Goal: Task Accomplishment & Management: Use online tool/utility

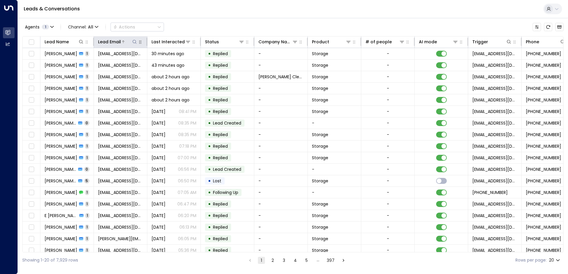
click at [132, 41] on icon at bounding box center [134, 41] width 5 height 5
click at [154, 64] on input "text" at bounding box center [135, 63] width 82 height 11
type input "**********"
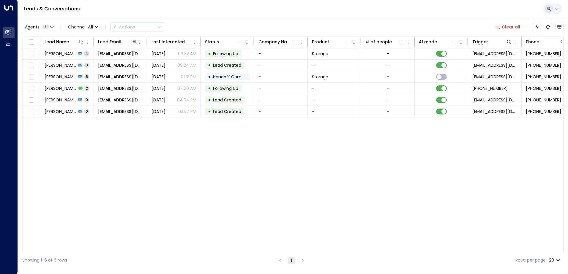
click at [258, 175] on div "Lead Name Lead Email Last Interacted Status Company Name Product # of people AI…" at bounding box center [292, 144] width 541 height 216
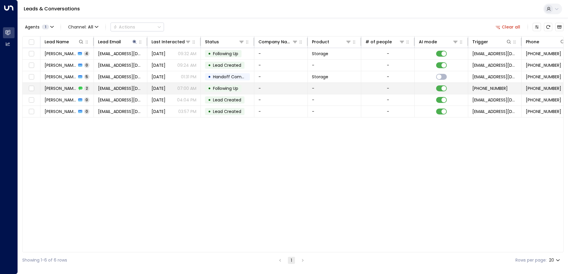
click at [244, 91] on td "• Following Up" at bounding box center [227, 88] width 53 height 11
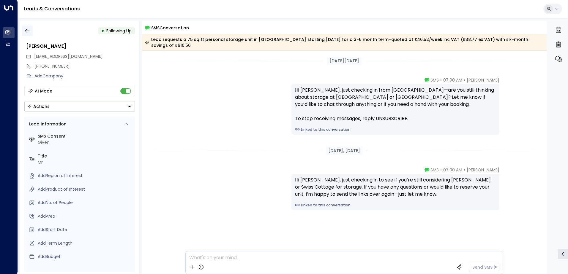
click at [29, 28] on icon "button" at bounding box center [27, 31] width 6 height 6
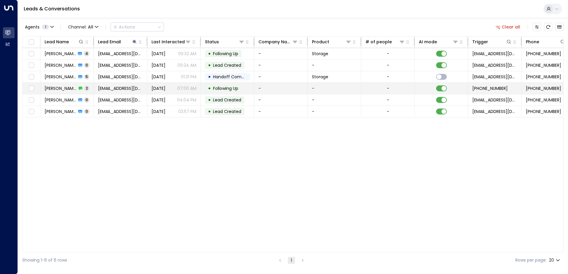
click at [450, 90] on td at bounding box center [441, 88] width 53 height 11
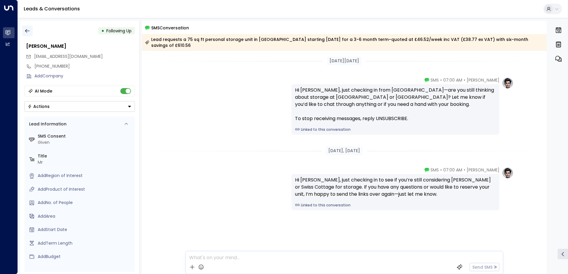
click at [31, 29] on button "button" at bounding box center [27, 31] width 11 height 11
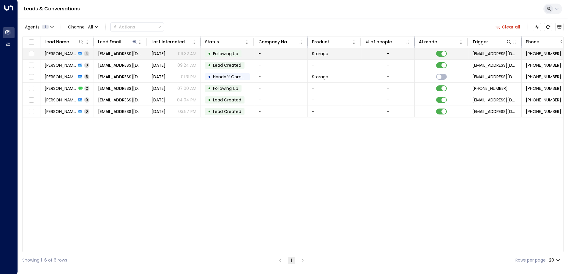
click at [404, 52] on td "-" at bounding box center [387, 53] width 53 height 11
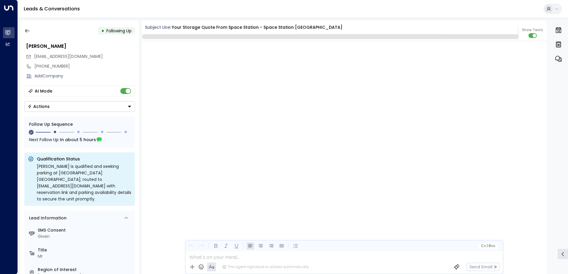
scroll to position [253, 0]
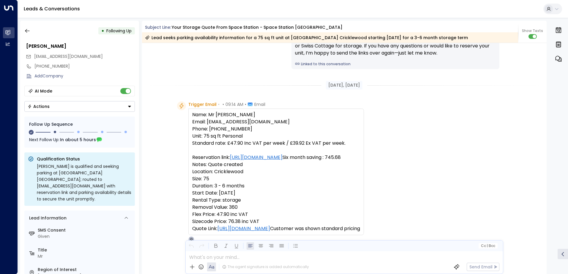
click at [33, 29] on div "• Following Up" at bounding box center [79, 31] width 110 height 11
click at [28, 32] on icon "button" at bounding box center [27, 31] width 6 height 6
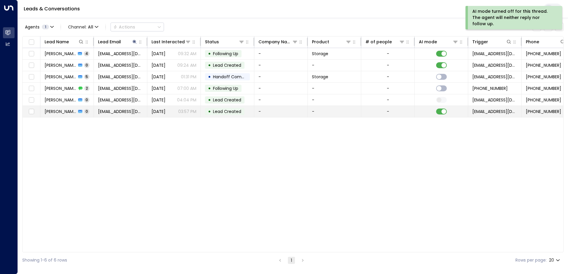
click at [443, 108] on td at bounding box center [441, 111] width 53 height 11
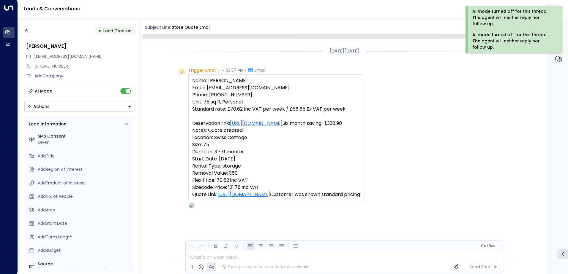
scroll to position [195, 0]
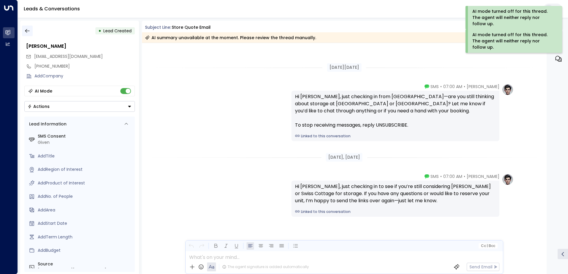
click at [24, 31] on icon "button" at bounding box center [27, 31] width 6 height 6
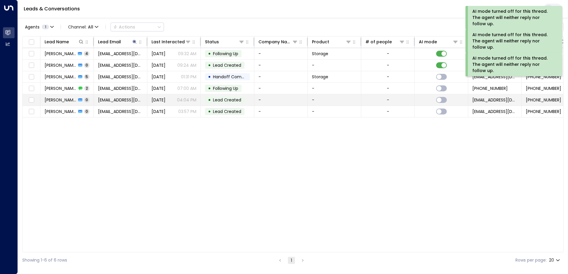
click at [413, 100] on td "-" at bounding box center [387, 99] width 53 height 11
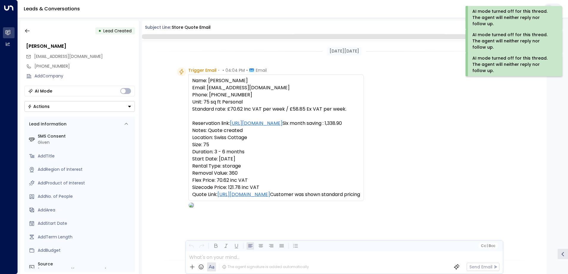
scroll to position [195, 0]
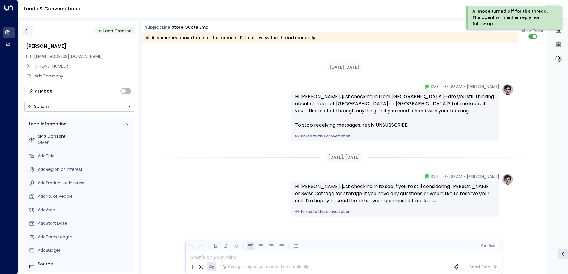
click at [28, 31] on icon "button" at bounding box center [27, 31] width 4 height 4
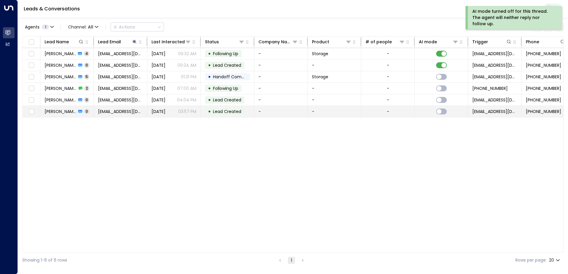
click at [387, 106] on td "-" at bounding box center [387, 111] width 53 height 11
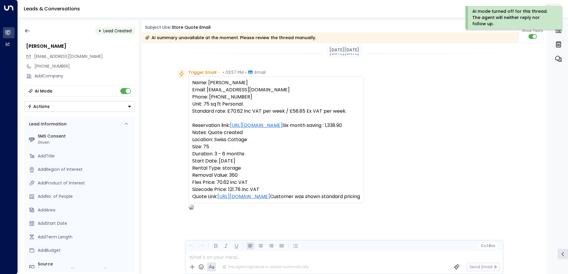
scroll to position [197, 0]
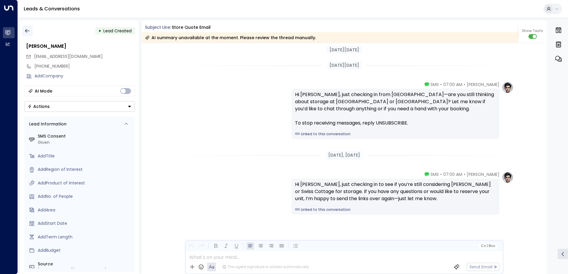
click at [32, 29] on button "button" at bounding box center [27, 31] width 11 height 11
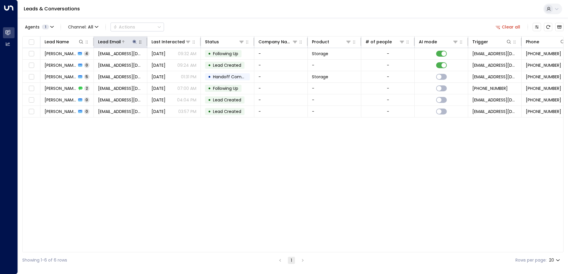
click at [130, 44] on div at bounding box center [129, 42] width 17 height 6
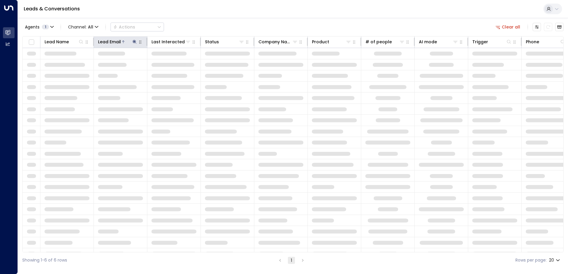
click at [133, 42] on icon at bounding box center [134, 41] width 5 height 5
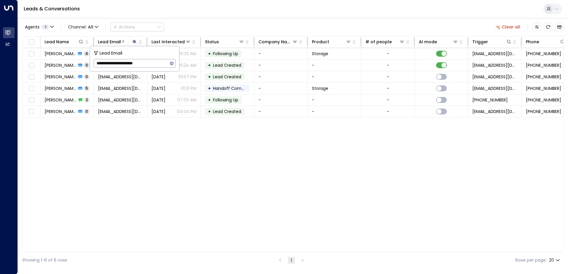
click at [172, 61] on icon "button" at bounding box center [171, 63] width 5 height 5
click at [149, 64] on input "text" at bounding box center [135, 63] width 82 height 11
paste input "**********"
type input "**********"
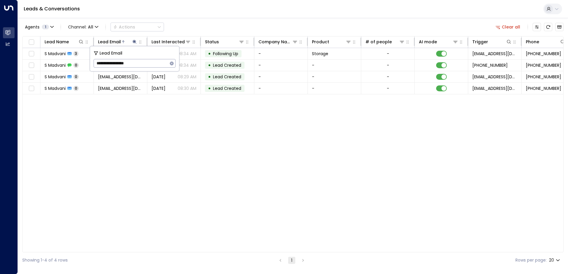
click at [173, 7] on div "Leads & Conversations" at bounding box center [293, 9] width 550 height 18
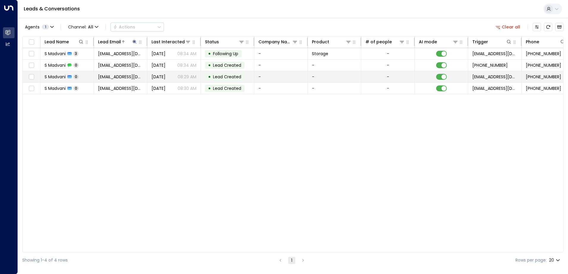
click at [274, 77] on td "-" at bounding box center [280, 76] width 53 height 11
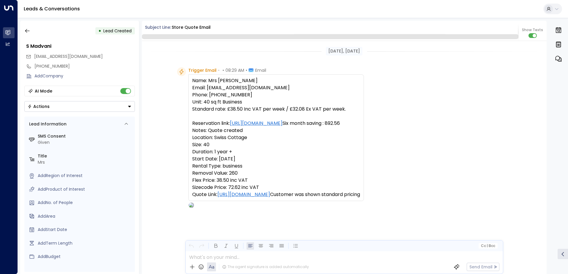
scroll to position [29, 0]
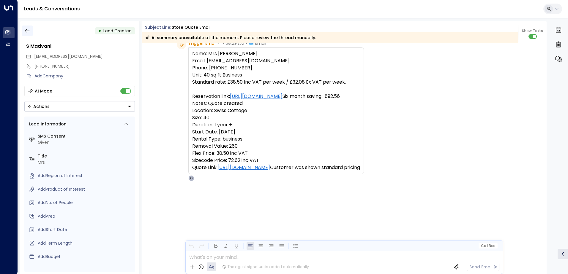
click at [31, 32] on button "button" at bounding box center [27, 31] width 11 height 11
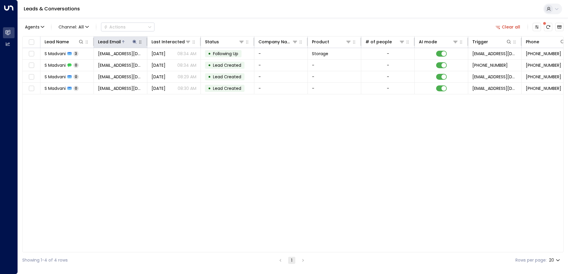
click at [135, 42] on icon at bounding box center [134, 42] width 4 height 4
drag, startPoint x: 173, startPoint y: 62, endPoint x: 146, endPoint y: 62, distance: 26.4
click at [173, 62] on icon "button" at bounding box center [172, 63] width 4 height 4
click at [140, 62] on input "text" at bounding box center [135, 63] width 82 height 11
paste input "**********"
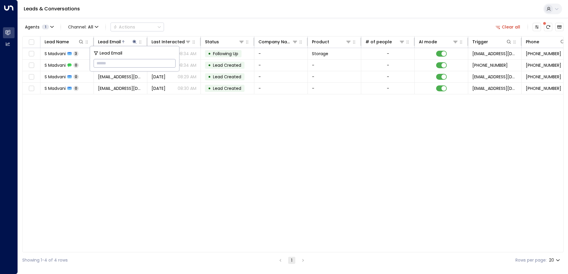
type input "**********"
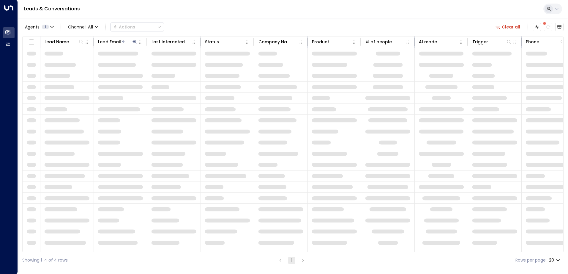
click at [185, 8] on div "Leads & Conversations" at bounding box center [293, 9] width 550 height 18
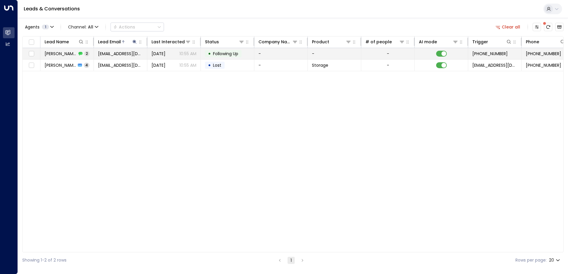
click at [216, 52] on span "Following Up" at bounding box center [225, 54] width 25 height 6
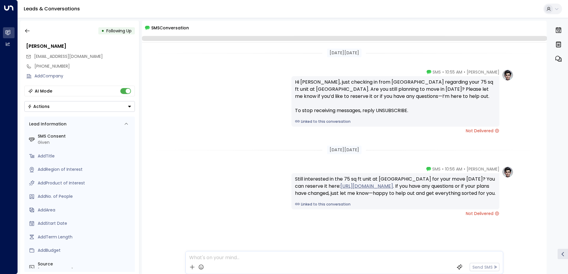
scroll to position [16, 0]
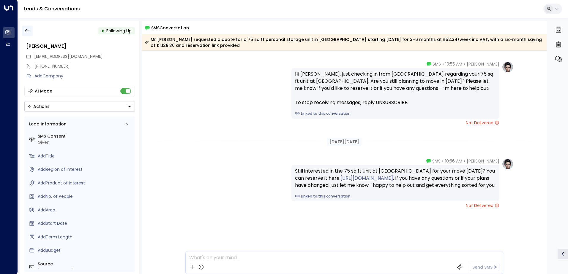
click at [27, 30] on icon "button" at bounding box center [27, 31] width 6 height 6
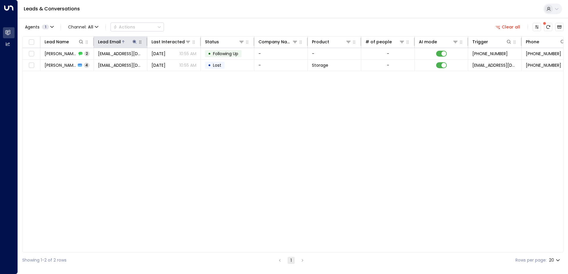
click at [134, 43] on icon at bounding box center [134, 41] width 5 height 5
click at [176, 63] on div "**********" at bounding box center [134, 58] width 89 height 25
click at [173, 61] on icon "button" at bounding box center [171, 63] width 5 height 5
click at [150, 62] on input "text" at bounding box center [135, 63] width 82 height 11
paste input "**********"
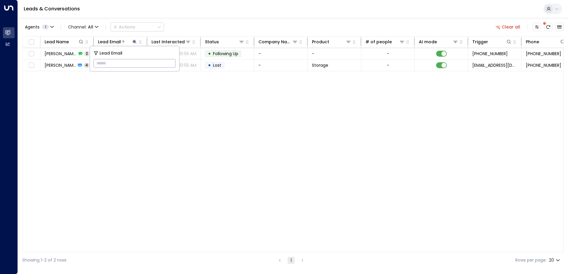
type input "**********"
click at [193, 17] on div "Leads & Conversations" at bounding box center [293, 9] width 550 height 18
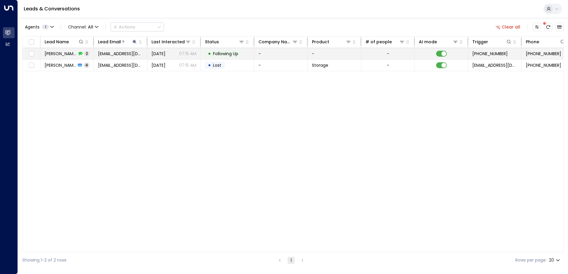
click at [246, 52] on td "• Following Up" at bounding box center [227, 53] width 53 height 11
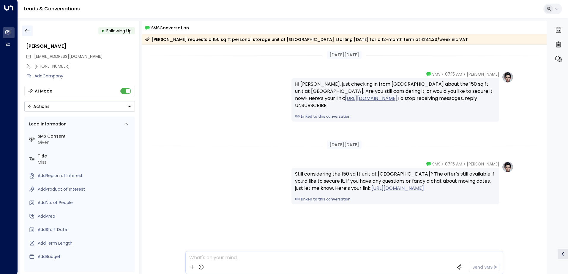
click at [25, 34] on icon "button" at bounding box center [27, 31] width 6 height 6
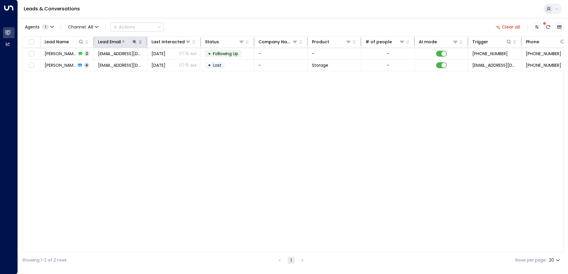
click at [135, 42] on icon at bounding box center [134, 42] width 4 height 4
click at [171, 64] on icon "button" at bounding box center [171, 63] width 5 height 5
click at [125, 66] on input "text" at bounding box center [135, 63] width 82 height 11
paste input "**********"
type input "**********"
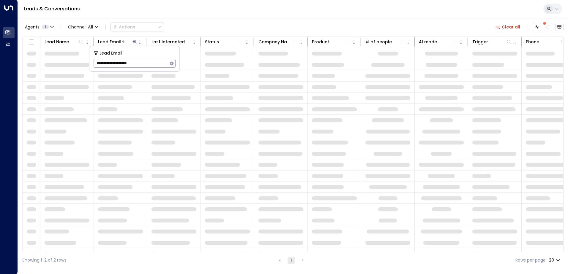
click at [200, 11] on div "Leads & Conversations" at bounding box center [293, 9] width 550 height 18
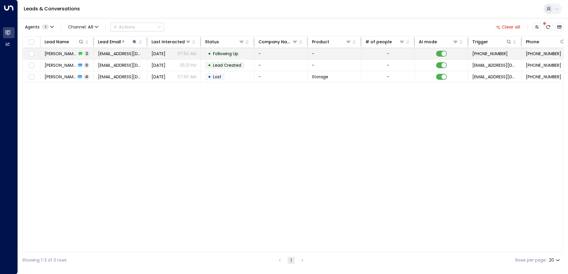
click at [241, 58] on td "• Following Up" at bounding box center [227, 53] width 53 height 11
